Goal: Task Accomplishment & Management: Manage account settings

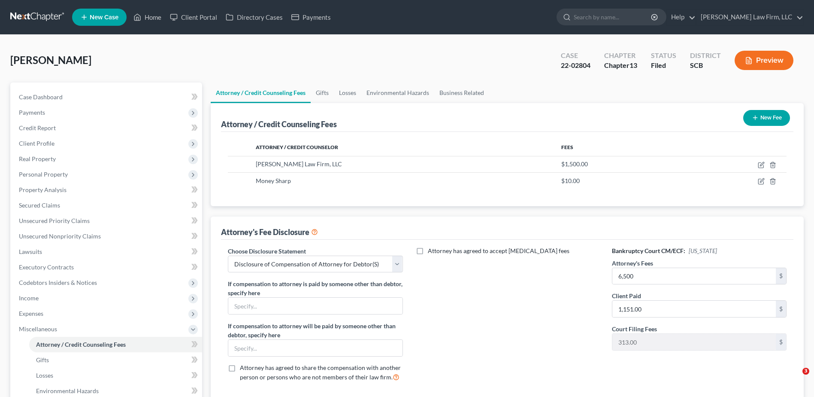
select select "0"
click at [618, 14] on input "search" at bounding box center [613, 17] width 79 height 16
type input "[PERSON_NAME]"
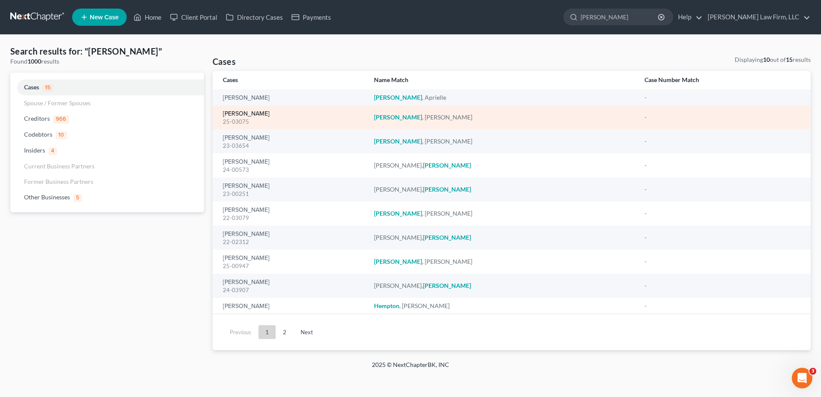
click at [248, 114] on link "[PERSON_NAME]" at bounding box center [246, 114] width 47 height 6
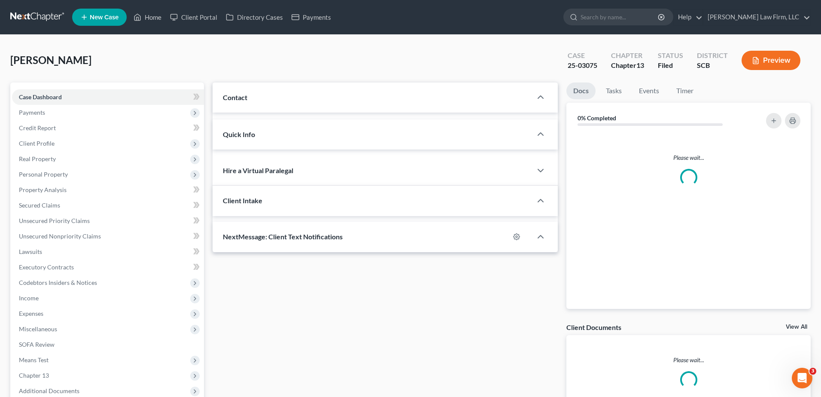
select select "0"
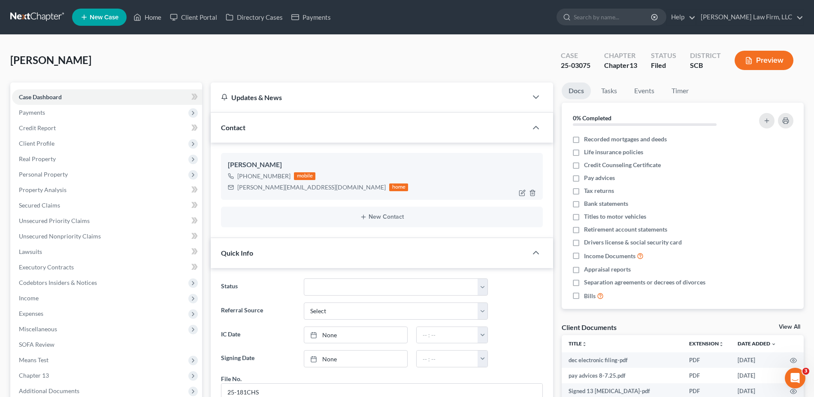
scroll to position [653, 0]
drag, startPoint x: 236, startPoint y: 187, endPoint x: 310, endPoint y: 189, distance: 73.9
click at [310, 189] on div "[PERSON_NAME][EMAIL_ADDRESS][DOMAIN_NAME] home" at bounding box center [318, 187] width 180 height 11
copy div "[PERSON_NAME][EMAIL_ADDRESS][DOMAIN_NAME]"
click at [38, 97] on span "Case Dashboard" at bounding box center [40, 96] width 43 height 7
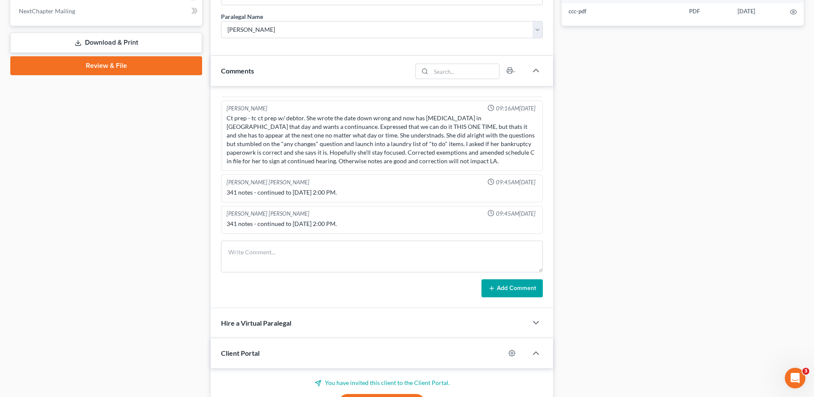
scroll to position [472, 0]
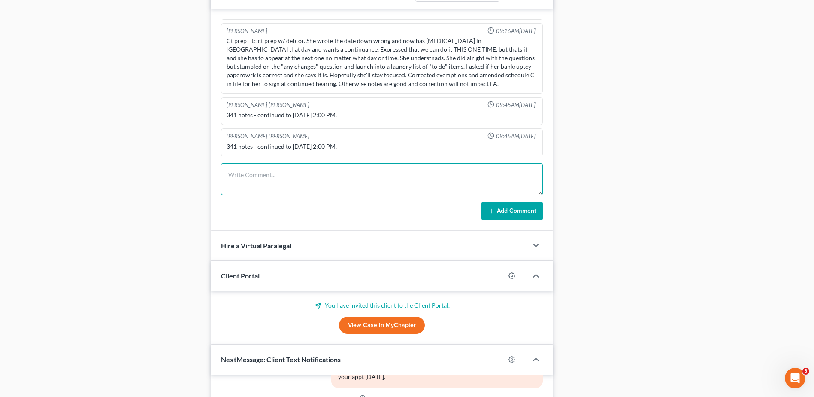
click at [282, 185] on textarea at bounding box center [382, 179] width 322 height 32
click at [347, 175] on textarea "emailed client her new hearing date/time, MC sent a letter too" at bounding box center [382, 179] width 322 height 32
type textarea "emailed client her new hearing date/time, MC sent a letter too"
click at [507, 206] on button "Add Comment" at bounding box center [512, 211] width 61 height 18
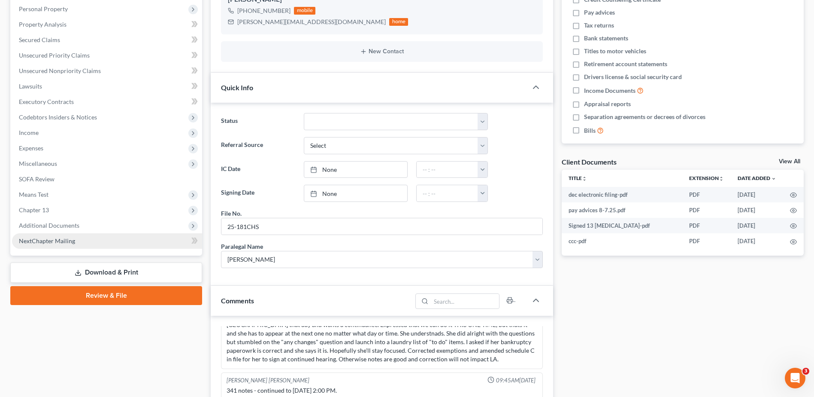
scroll to position [0, 0]
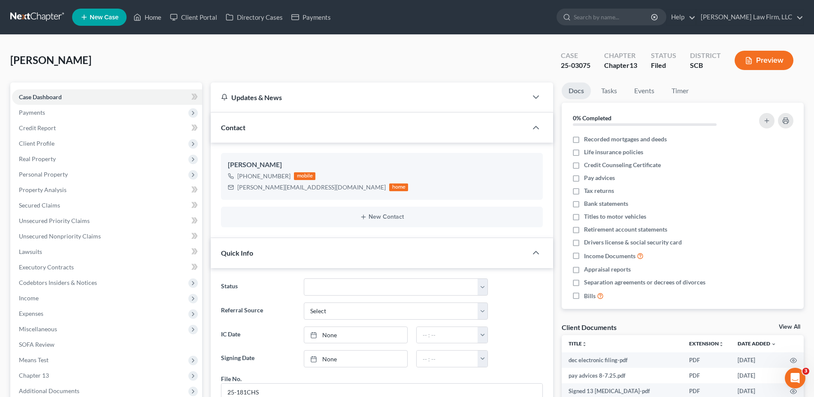
click at [31, 16] on link at bounding box center [37, 16] width 55 height 15
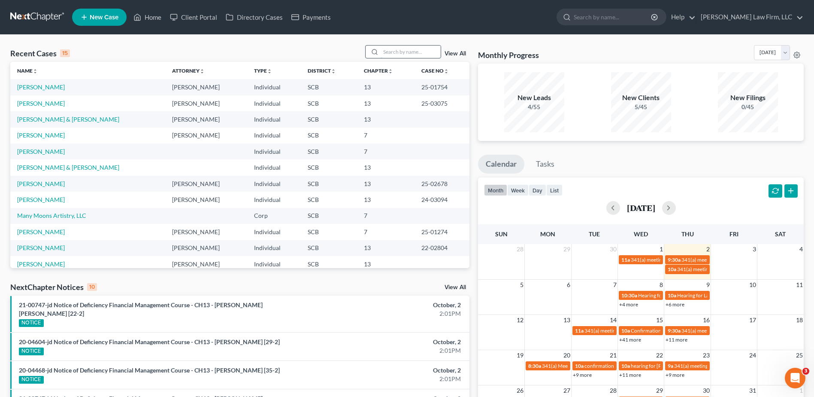
click at [415, 46] on input "search" at bounding box center [411, 51] width 60 height 12
type input "[PERSON_NAME]"
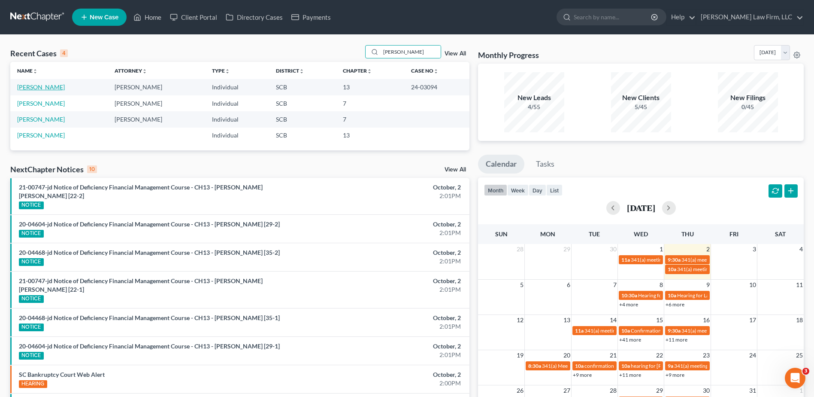
click at [35, 87] on link "Carter, David" at bounding box center [41, 86] width 48 height 7
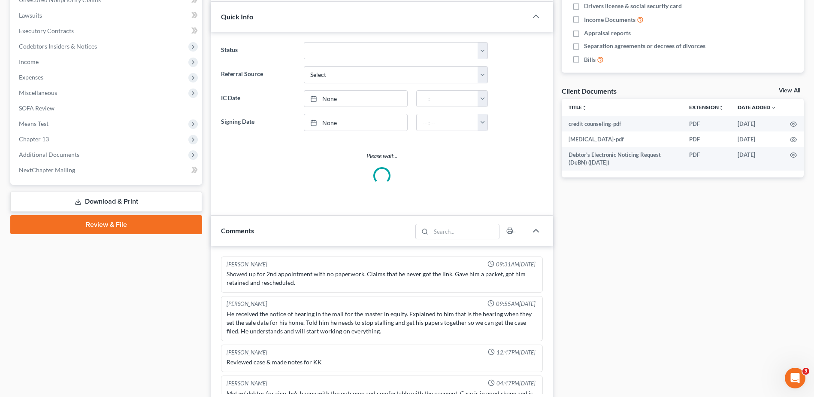
select select "2"
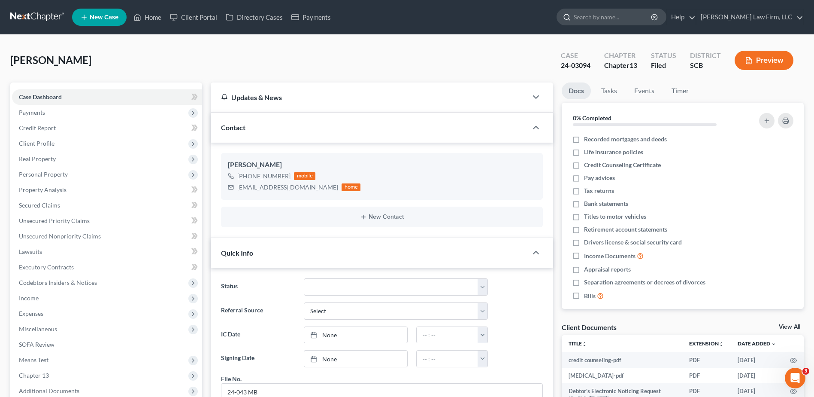
click at [630, 19] on input "search" at bounding box center [613, 17] width 79 height 16
type input "motsinger"
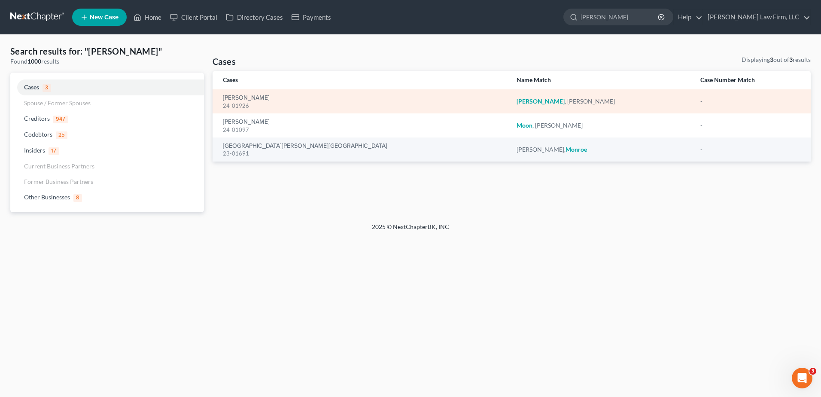
click at [240, 102] on div "24-01926" at bounding box center [363, 106] width 280 height 8
click at [240, 99] on link "Motsinger, Rene" at bounding box center [246, 98] width 47 height 6
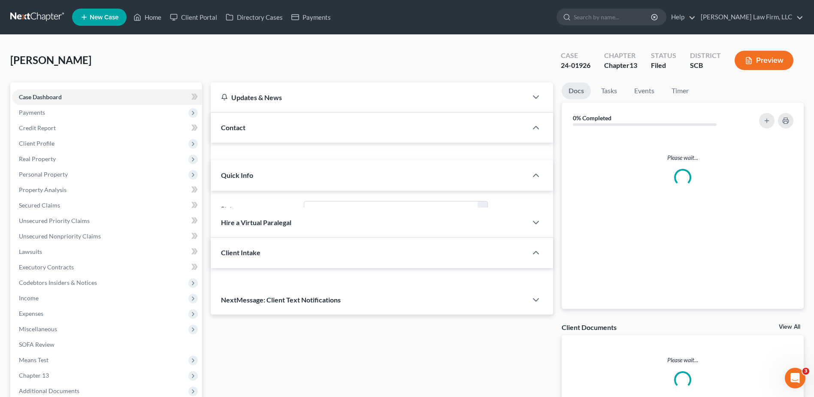
select select "0"
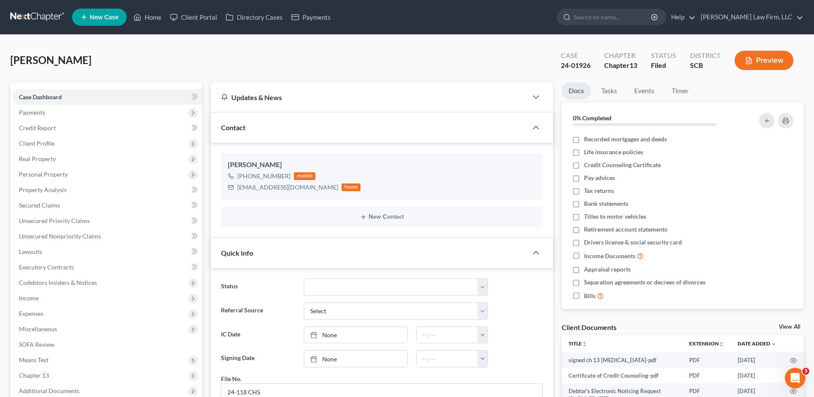
scroll to position [867, 0]
drag, startPoint x: 36, startPoint y: 143, endPoint x: 38, endPoint y: 147, distance: 4.4
click at [36, 143] on span "Client Profile" at bounding box center [37, 142] width 36 height 7
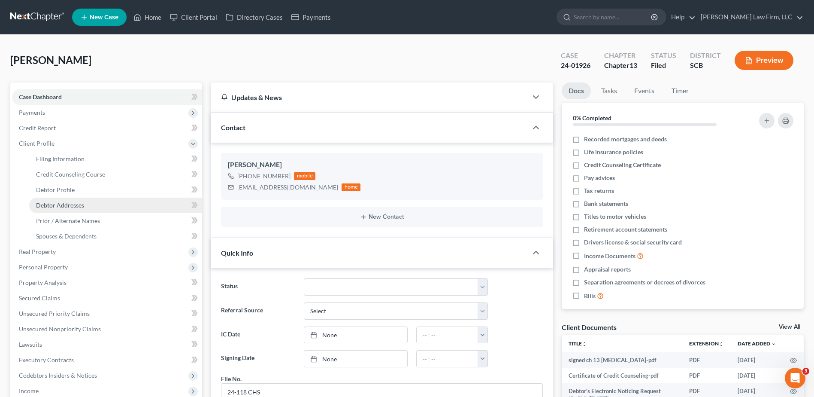
click at [53, 207] on span "Debtor Addresses" at bounding box center [60, 204] width 48 height 7
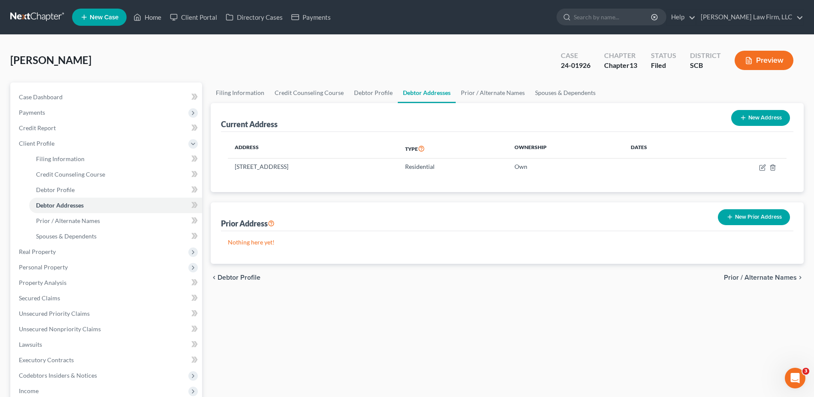
drag, startPoint x: 27, startPoint y: 18, endPoint x: 22, endPoint y: 17, distance: 5.2
click at [27, 18] on link at bounding box center [37, 16] width 55 height 15
